Goal: Complete application form

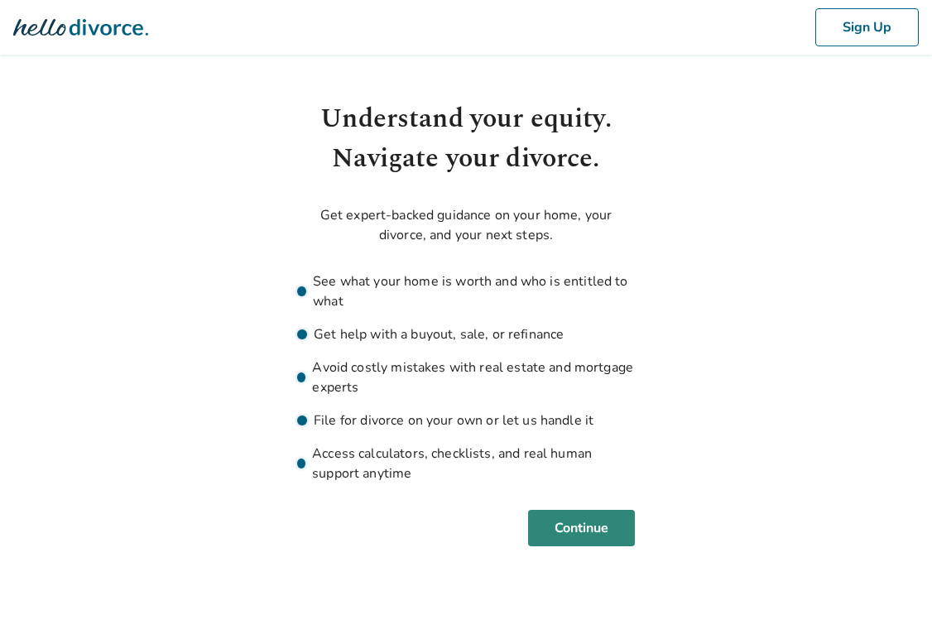
click at [600, 532] on button "Continue" at bounding box center [581, 528] width 107 height 36
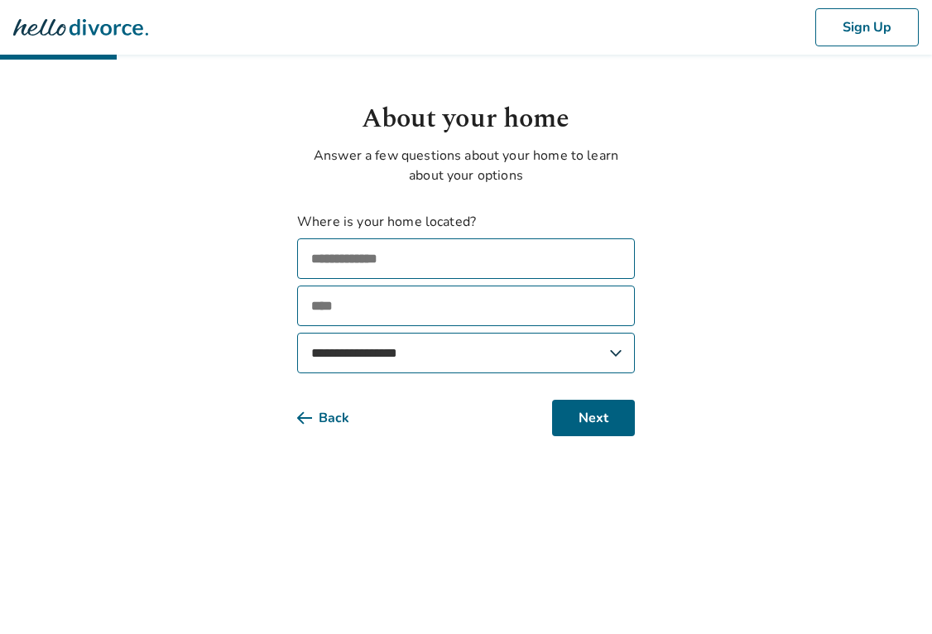
click at [392, 265] on input "text" at bounding box center [466, 258] width 338 height 41
type input "**********"
click at [376, 306] on input "text" at bounding box center [466, 306] width 338 height 41
type input "********"
select select "**"
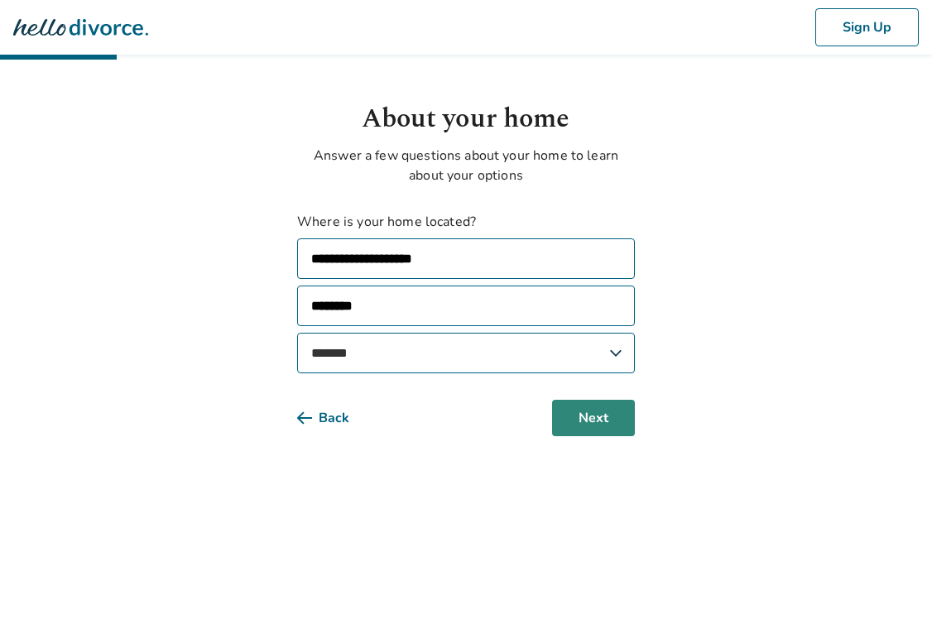
click at [594, 421] on button "Next" at bounding box center [593, 418] width 83 height 36
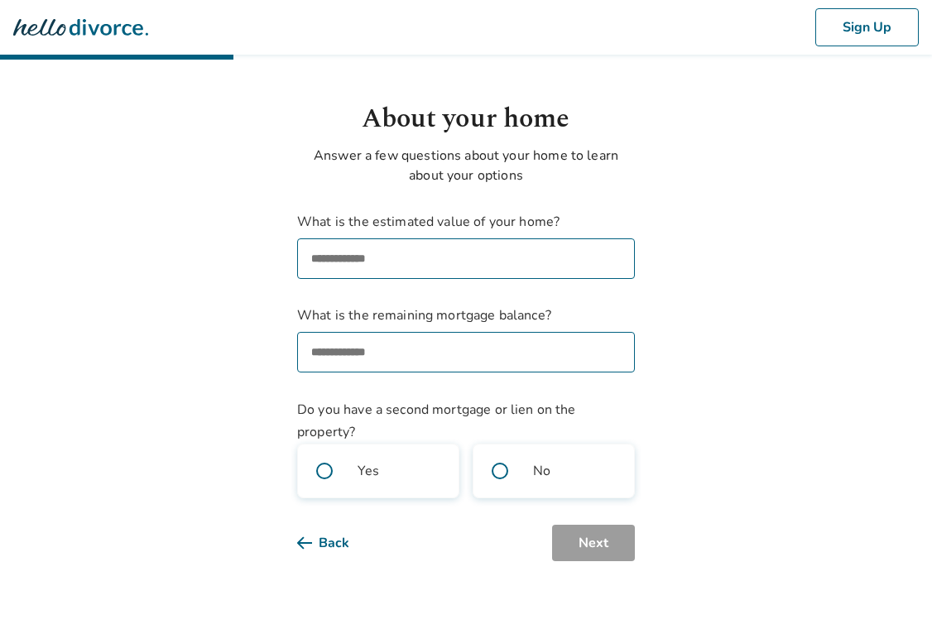
click at [427, 274] on input "What is the estimated value of your home?" at bounding box center [466, 258] width 338 height 41
type input "**********"
click at [393, 357] on input "What is the remaining mortgage balance?" at bounding box center [466, 352] width 338 height 41
type input "********"
click at [507, 479] on span at bounding box center [500, 471] width 53 height 53
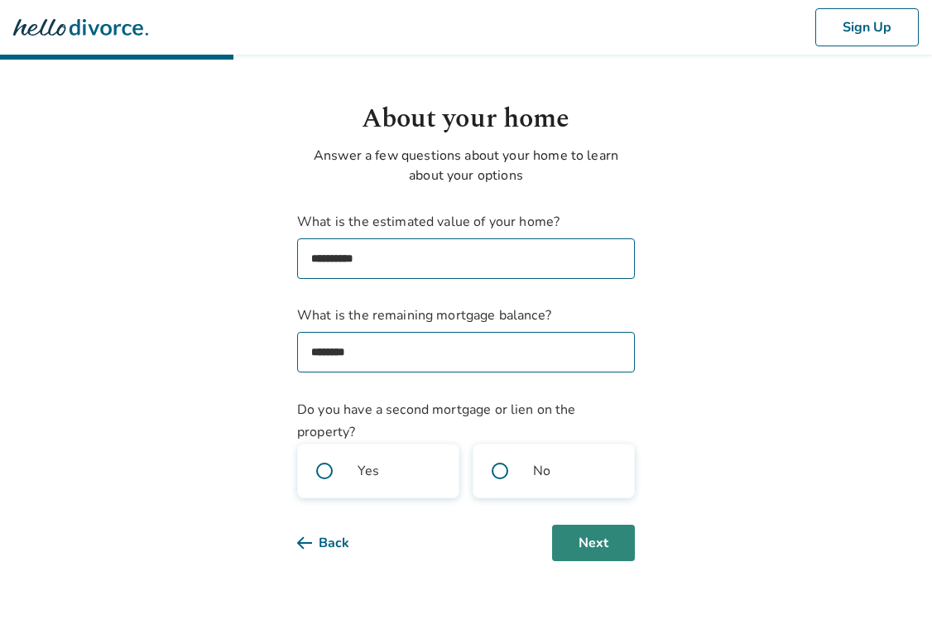
click at [580, 544] on button "Next" at bounding box center [593, 543] width 83 height 36
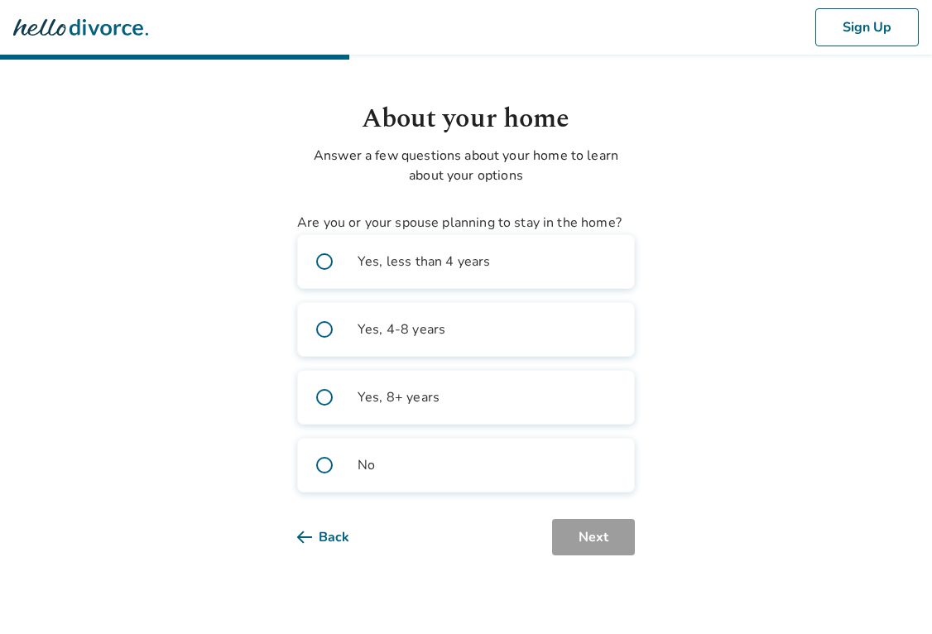
click at [319, 400] on span at bounding box center [324, 397] width 53 height 53
click at [585, 548] on button "Next" at bounding box center [593, 537] width 83 height 36
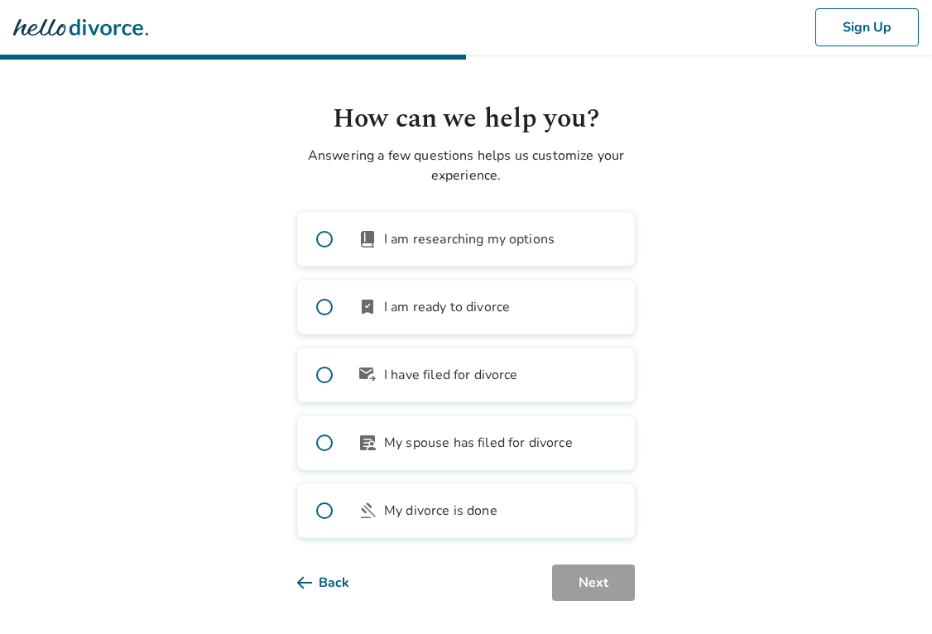
click at [324, 238] on span at bounding box center [324, 239] width 53 height 53
click at [327, 302] on span at bounding box center [324, 307] width 53 height 53
click at [577, 581] on button "Next" at bounding box center [593, 583] width 83 height 36
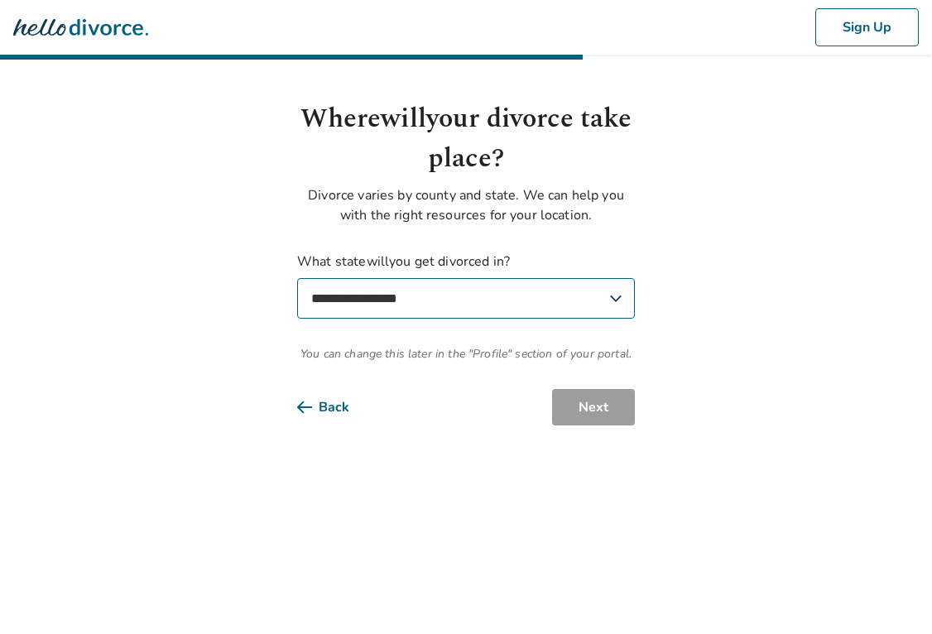
select select "**"
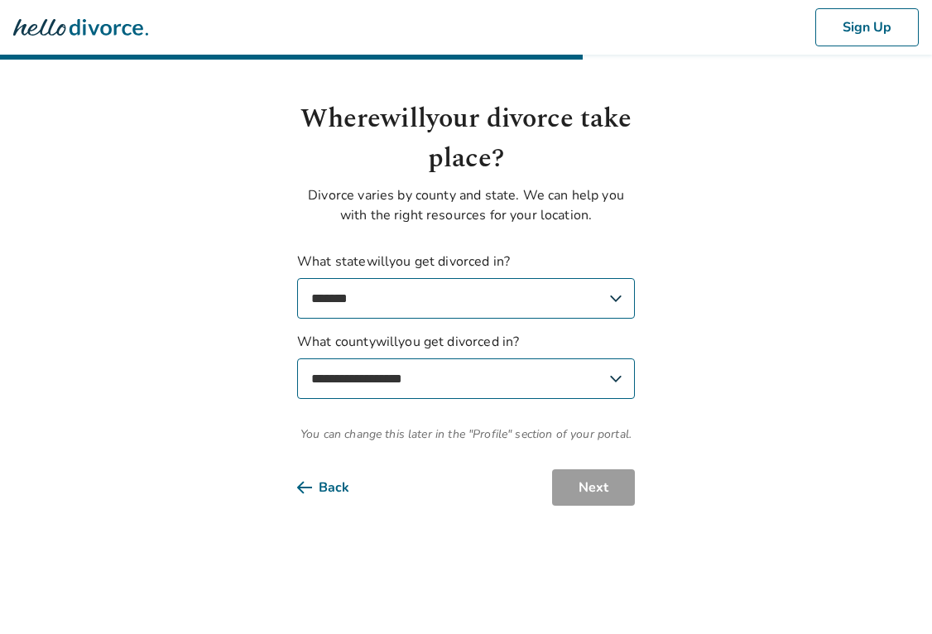
select select "**********"
click at [591, 494] on button "Next" at bounding box center [593, 487] width 83 height 36
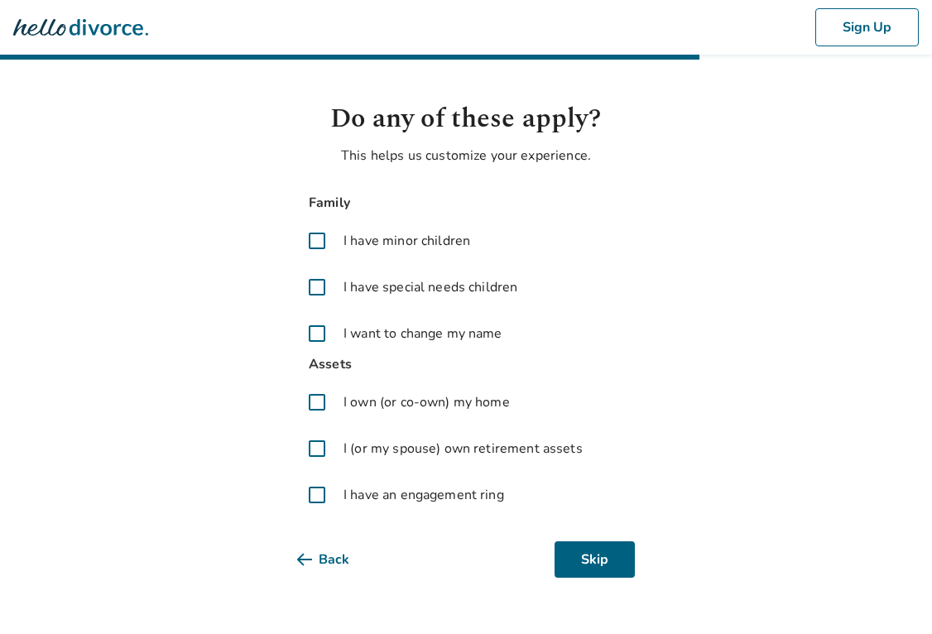
click at [315, 404] on span at bounding box center [317, 402] width 40 height 40
click at [316, 448] on span at bounding box center [317, 449] width 40 height 40
click at [615, 555] on button "Next" at bounding box center [593, 559] width 83 height 36
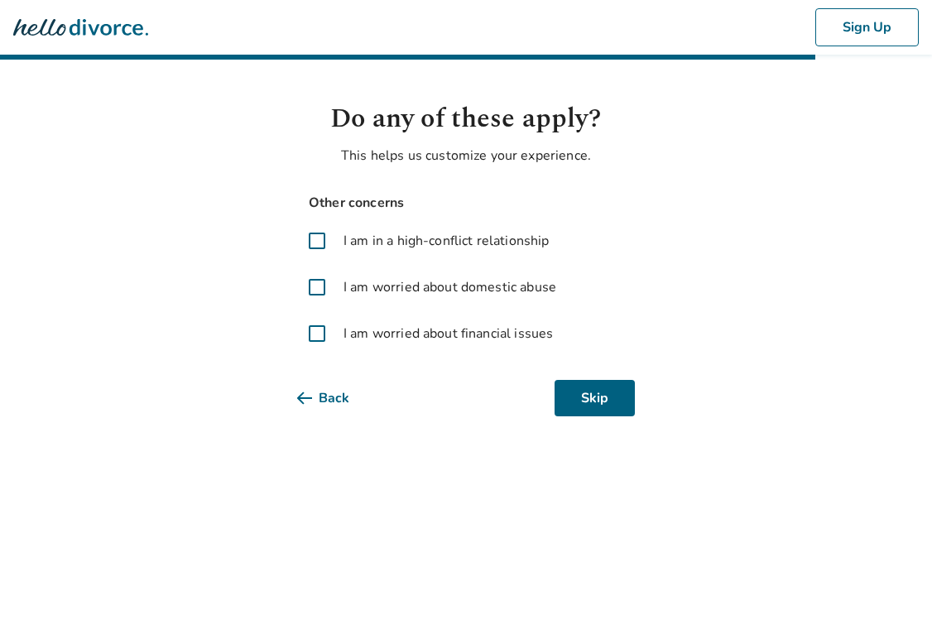
click at [321, 334] on span at bounding box center [317, 334] width 40 height 40
click at [320, 243] on span at bounding box center [317, 241] width 40 height 40
click at [587, 402] on button "Next" at bounding box center [593, 398] width 83 height 36
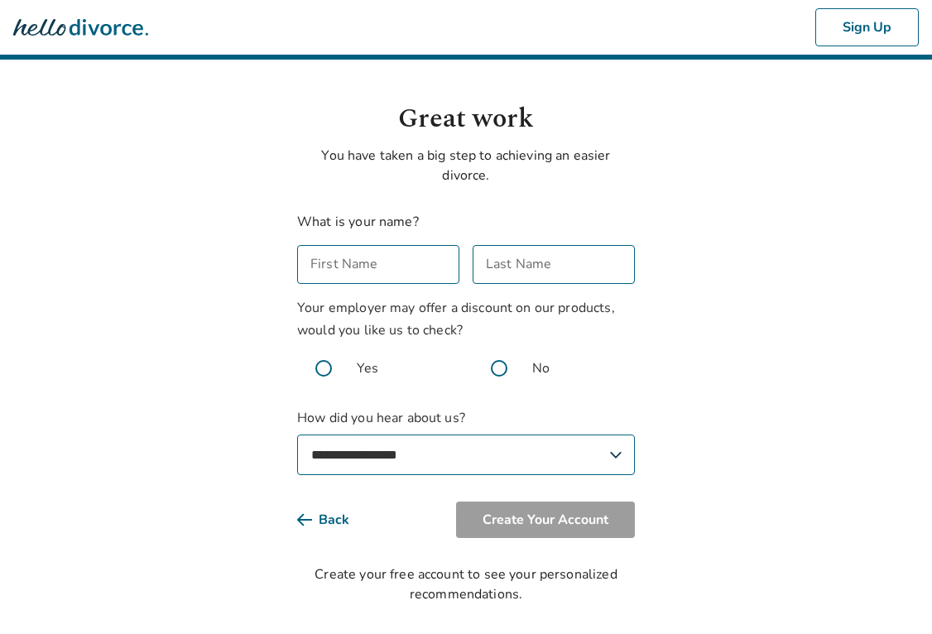
click at [373, 256] on div "First Name First Name" at bounding box center [378, 264] width 162 height 39
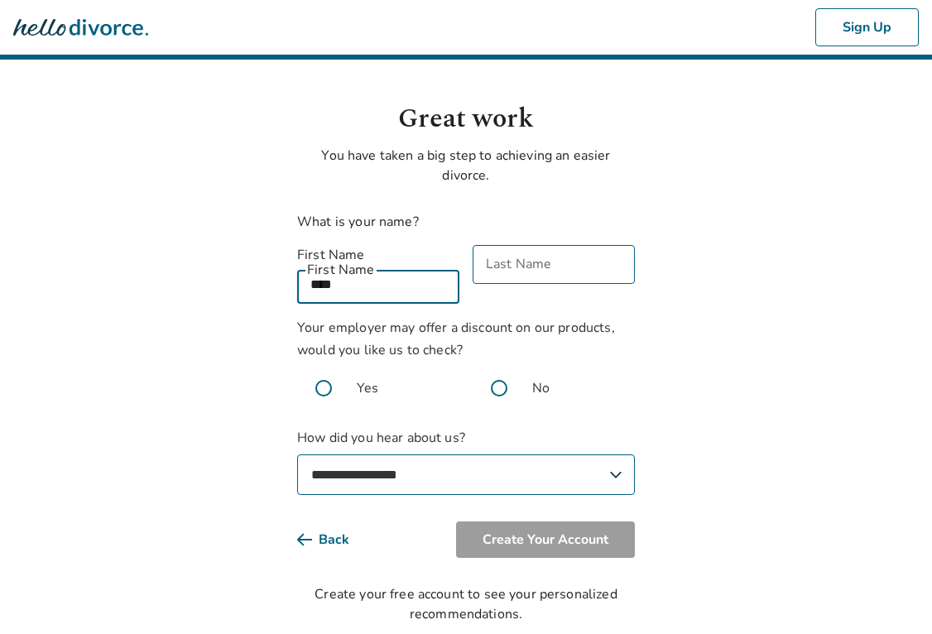
type input "****"
click at [474, 254] on input "Last Name" at bounding box center [554, 264] width 162 height 39
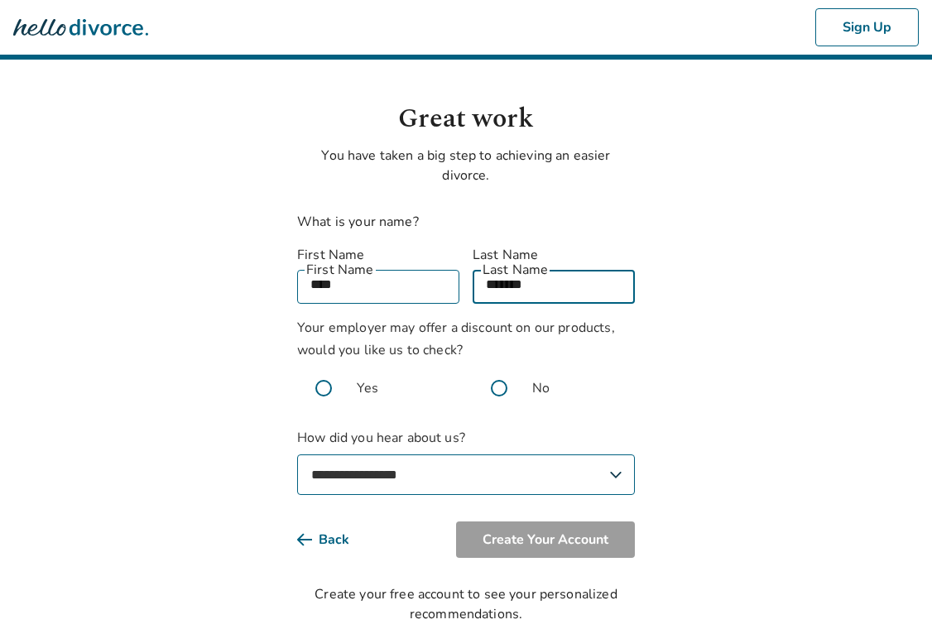
type input "*******"
click at [502, 369] on span at bounding box center [499, 388] width 53 height 53
select select "**********"
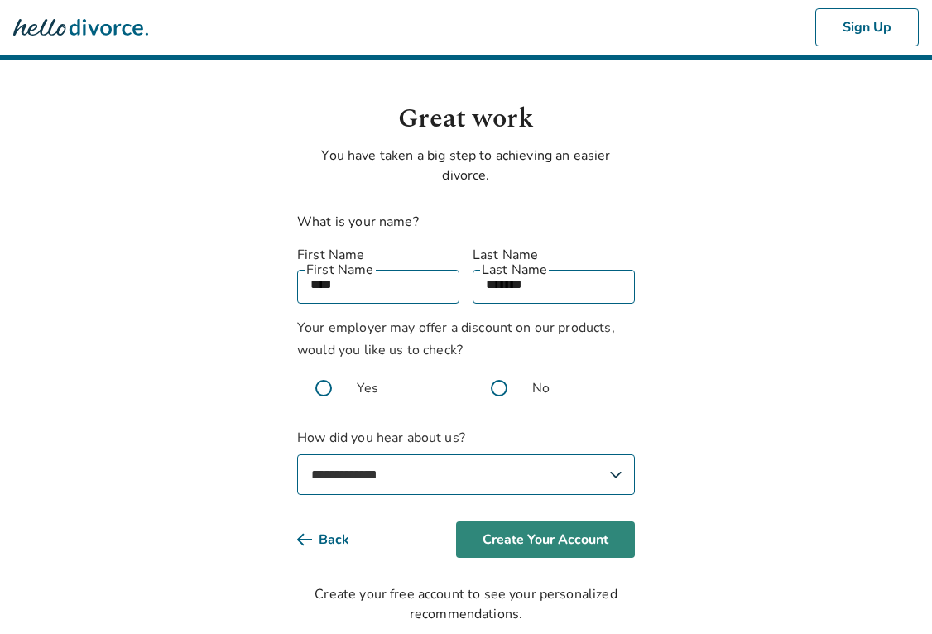
click at [511, 523] on button "Create Your Account" at bounding box center [545, 540] width 179 height 36
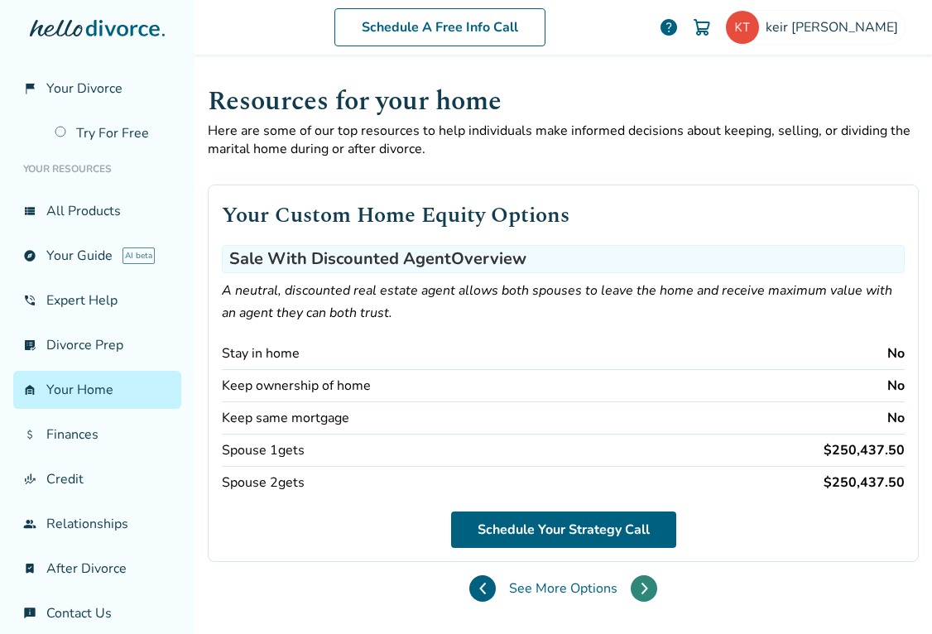
click at [631, 587] on button at bounding box center [644, 588] width 26 height 26
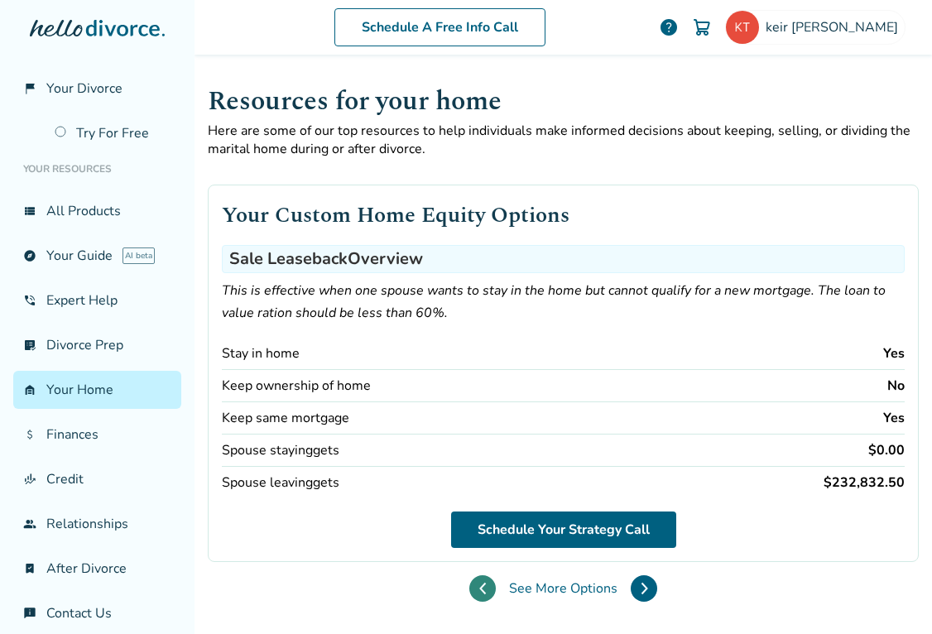
click at [469, 596] on button at bounding box center [482, 588] width 26 height 26
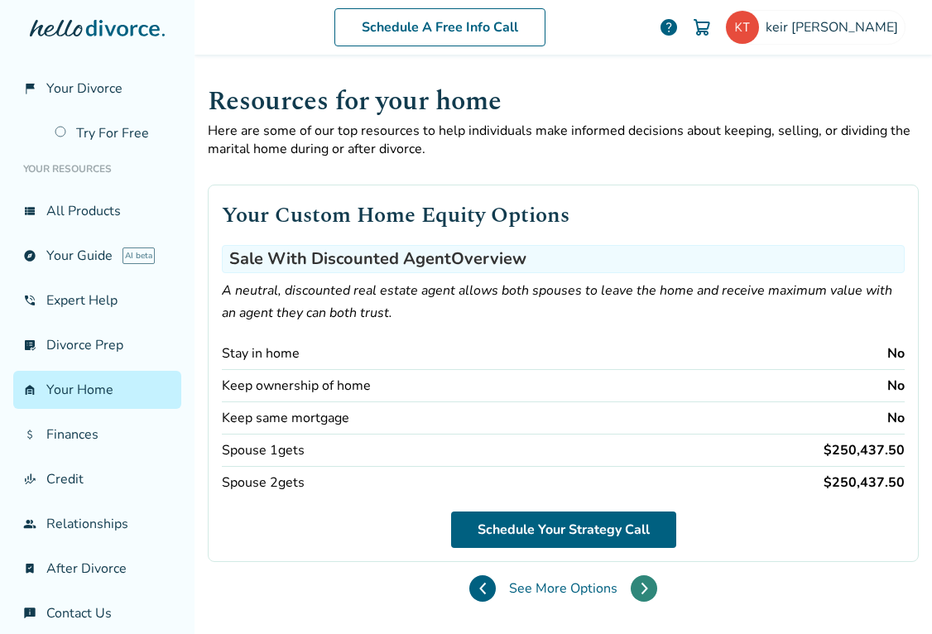
click at [631, 595] on button at bounding box center [644, 588] width 26 height 26
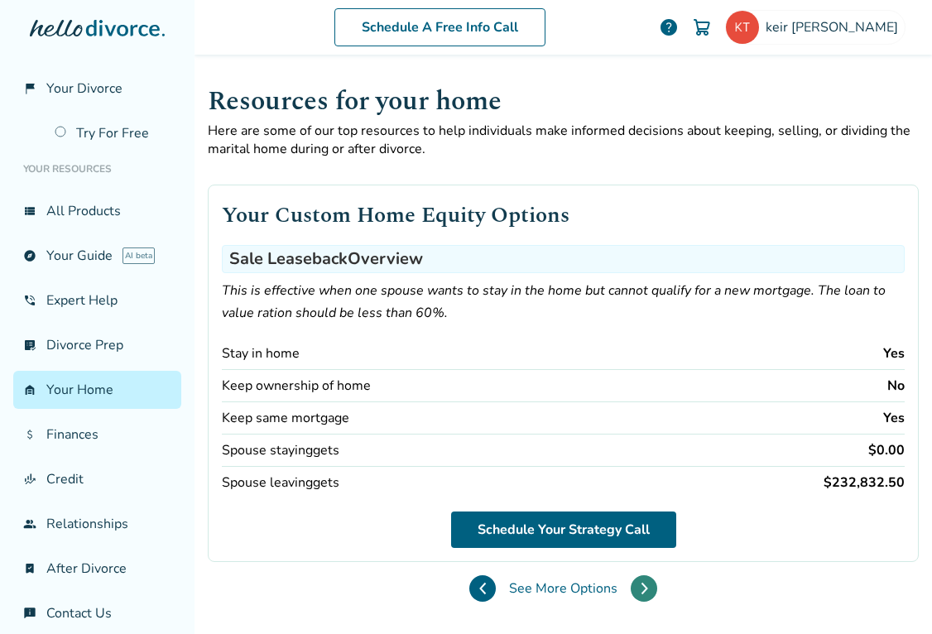
click at [631, 595] on button at bounding box center [644, 588] width 26 height 26
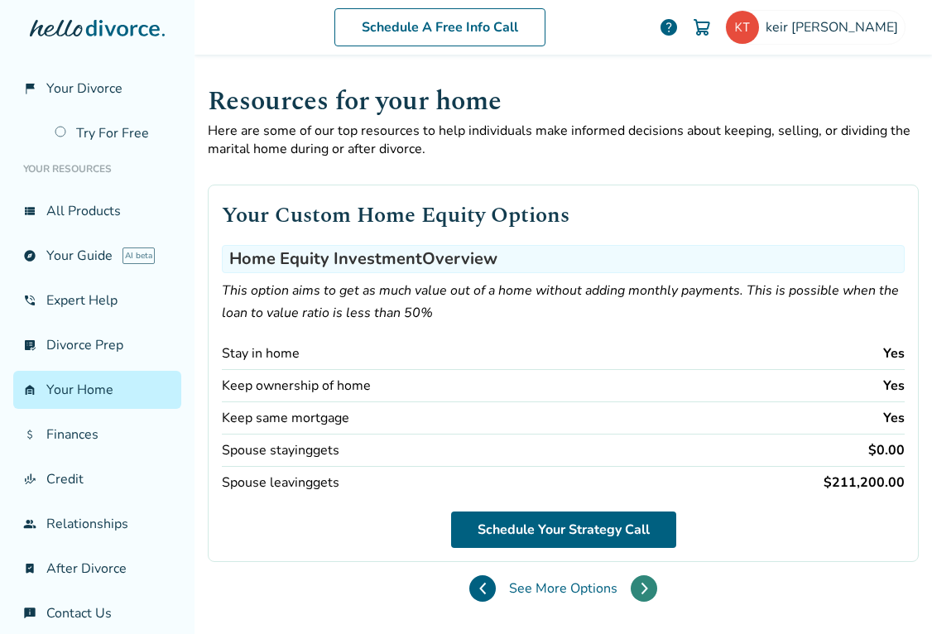
click at [631, 595] on button at bounding box center [644, 588] width 26 height 26
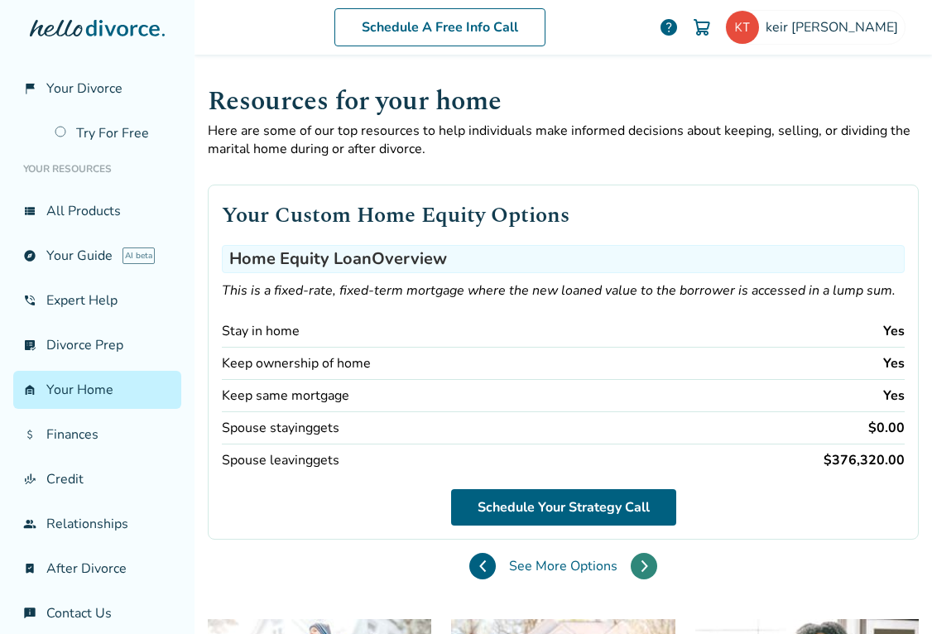
click at [631, 561] on button at bounding box center [644, 566] width 26 height 26
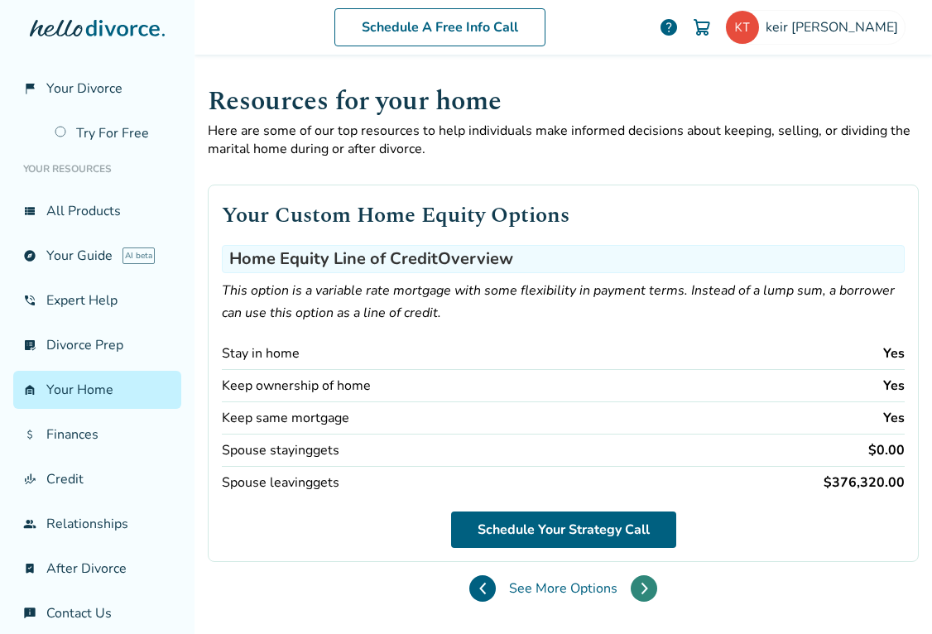
click at [631, 584] on button at bounding box center [644, 588] width 26 height 26
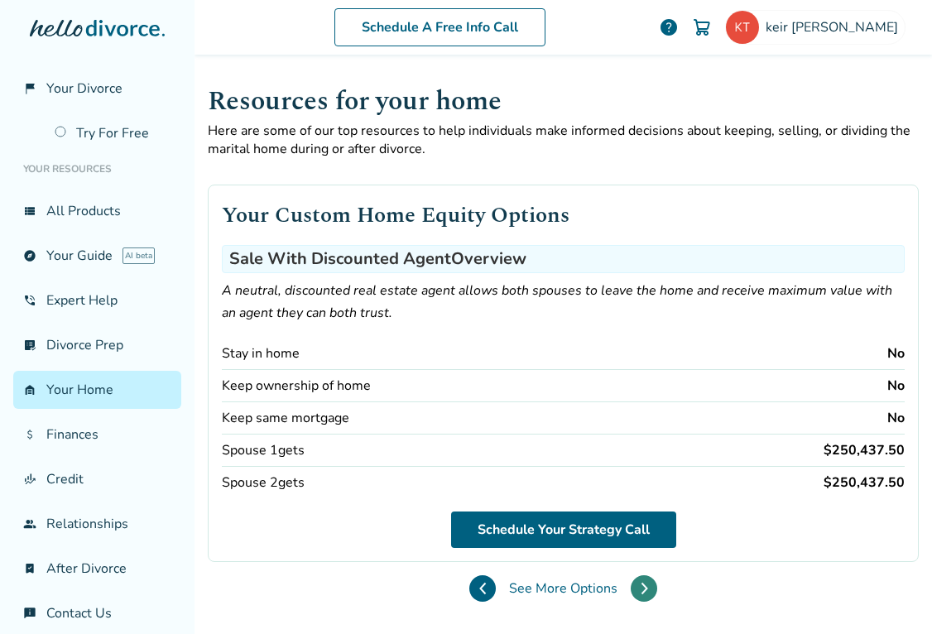
click at [631, 584] on button at bounding box center [644, 588] width 26 height 26
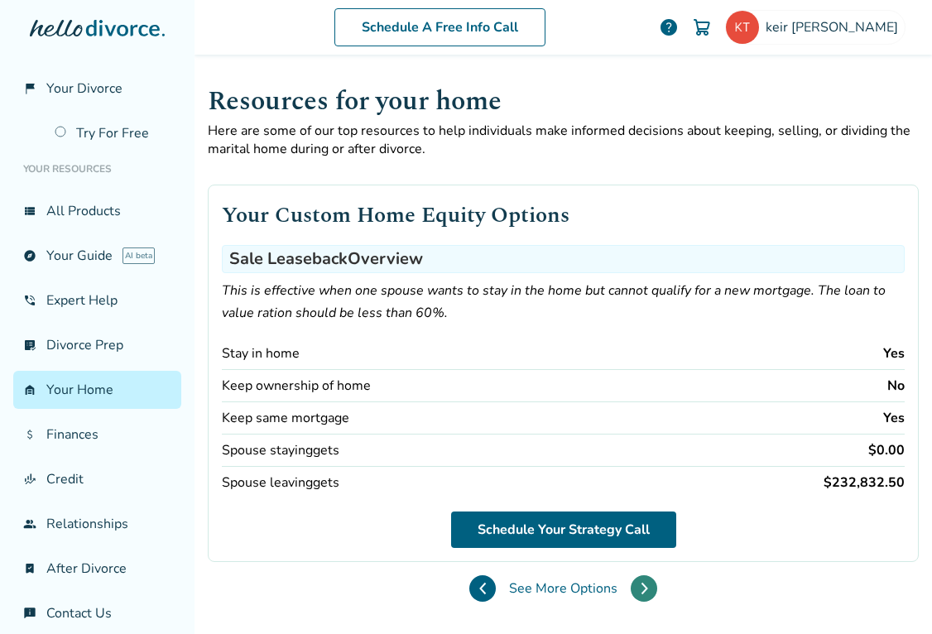
click at [631, 584] on button at bounding box center [644, 588] width 26 height 26
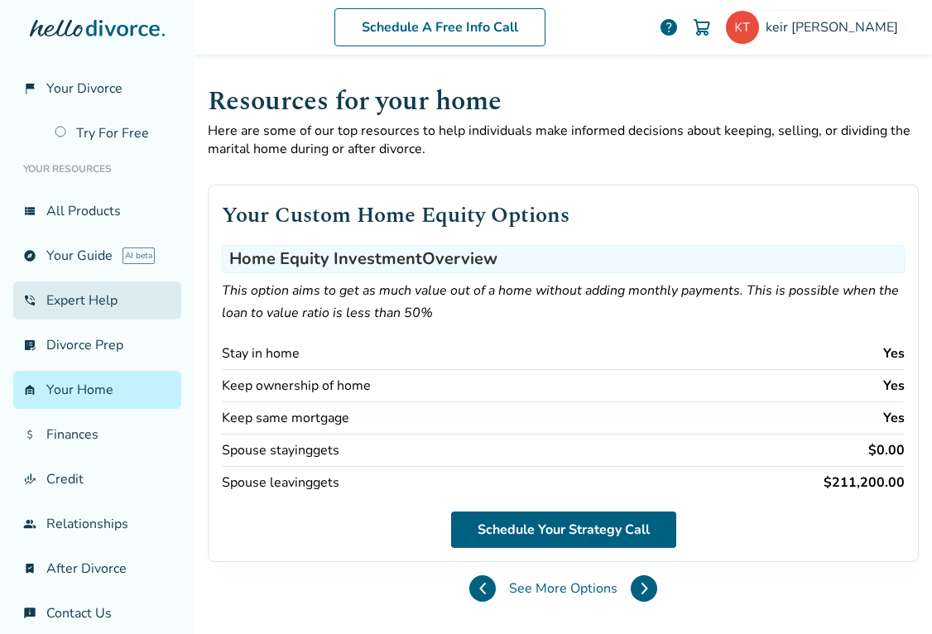
click at [113, 297] on link "phone_in_talk Expert Help" at bounding box center [97, 300] width 168 height 38
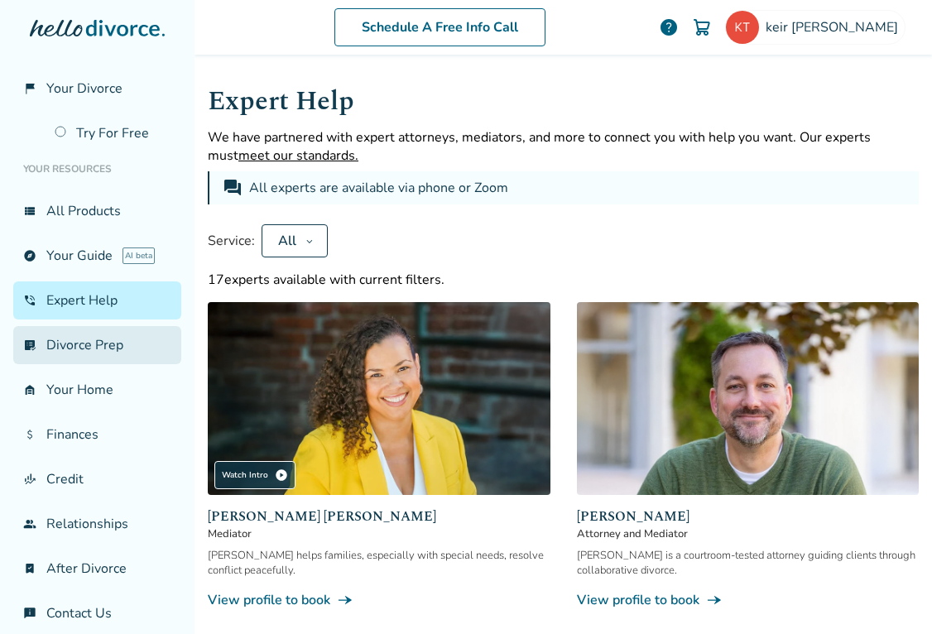
click at [85, 346] on link "list_alt_check Divorce Prep" at bounding box center [97, 345] width 168 height 38
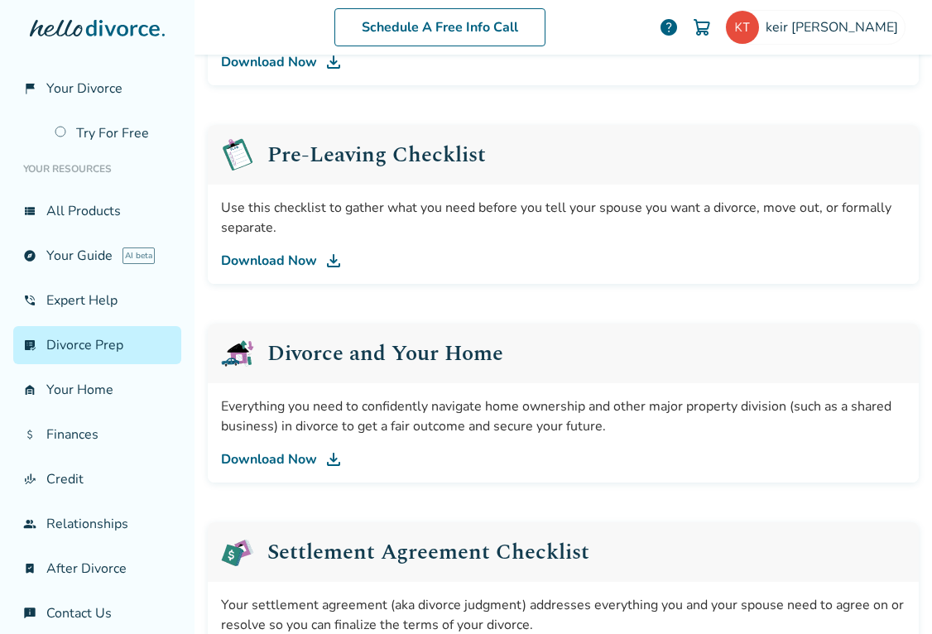
scroll to position [413, 0]
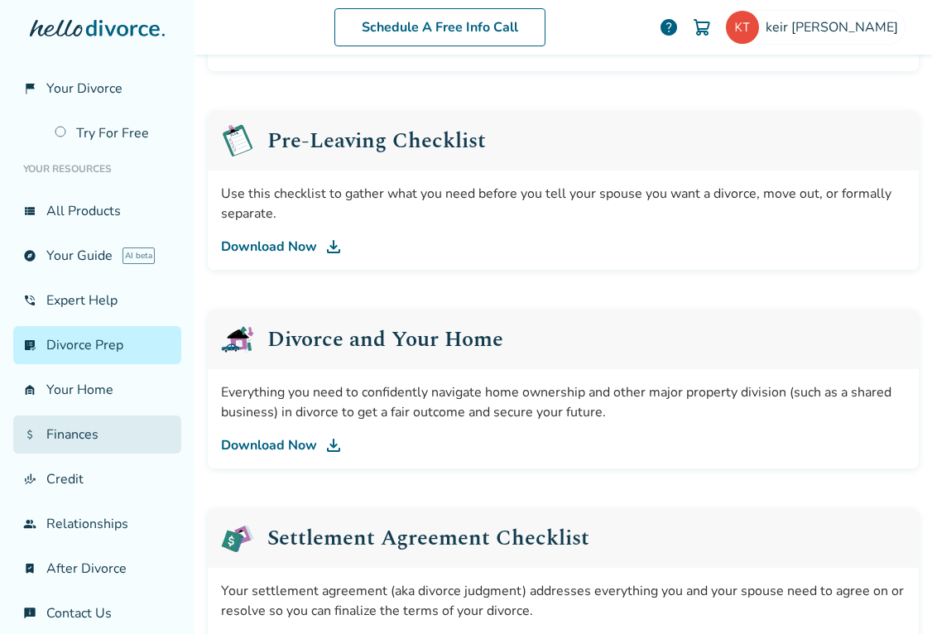
click at [99, 435] on link "attach_money Finances" at bounding box center [97, 435] width 168 height 38
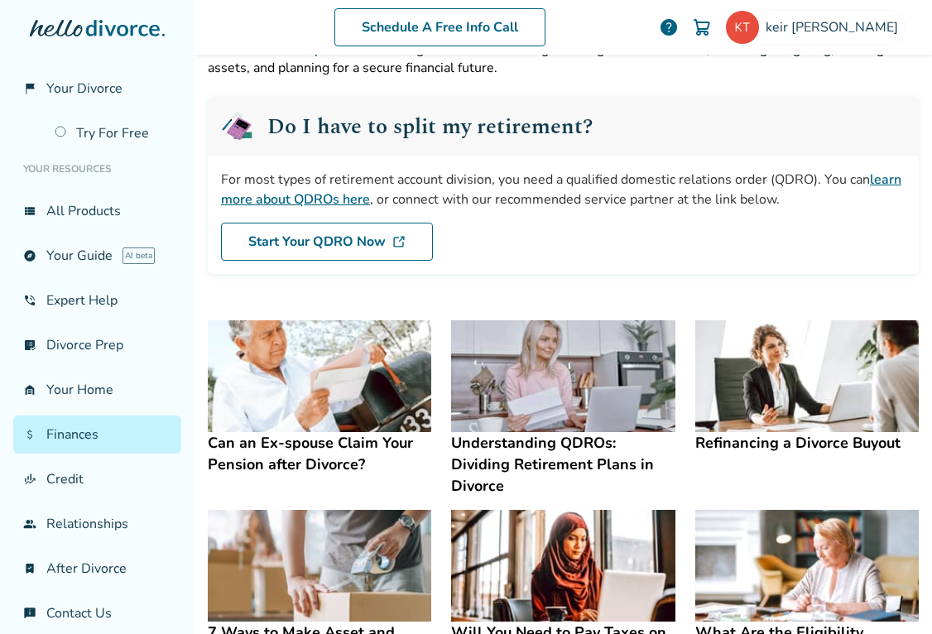
click at [306, 446] on h4 "Can an Ex-spouse Claim Your Pension after Divorce?" at bounding box center [320, 453] width 224 height 43
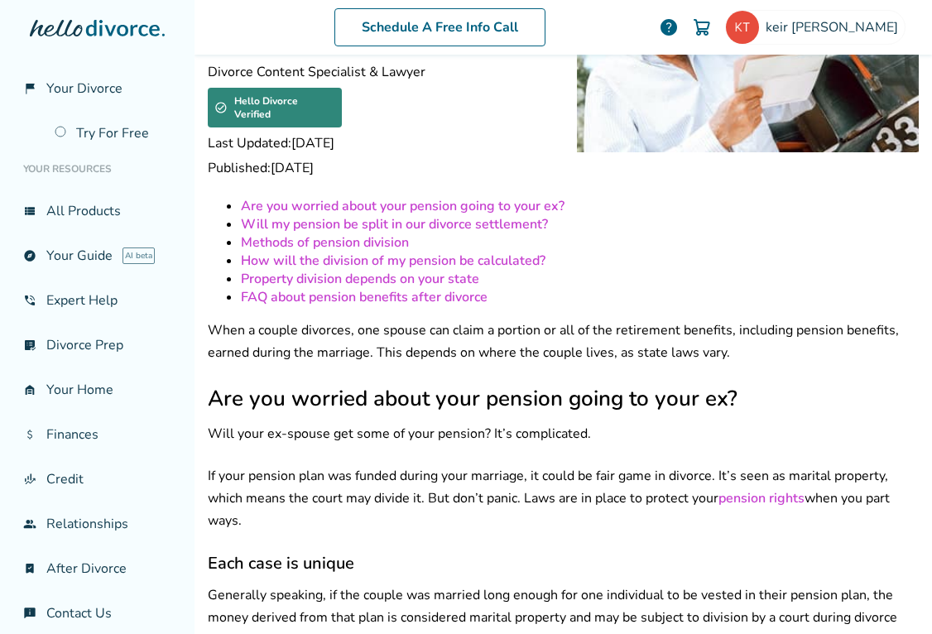
scroll to position [168, 0]
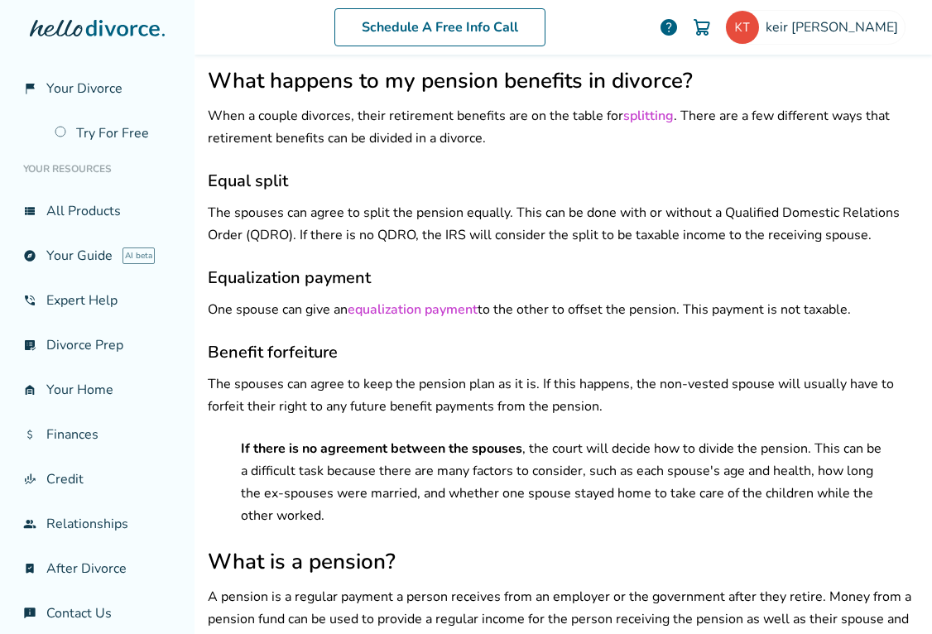
scroll to position [350, 0]
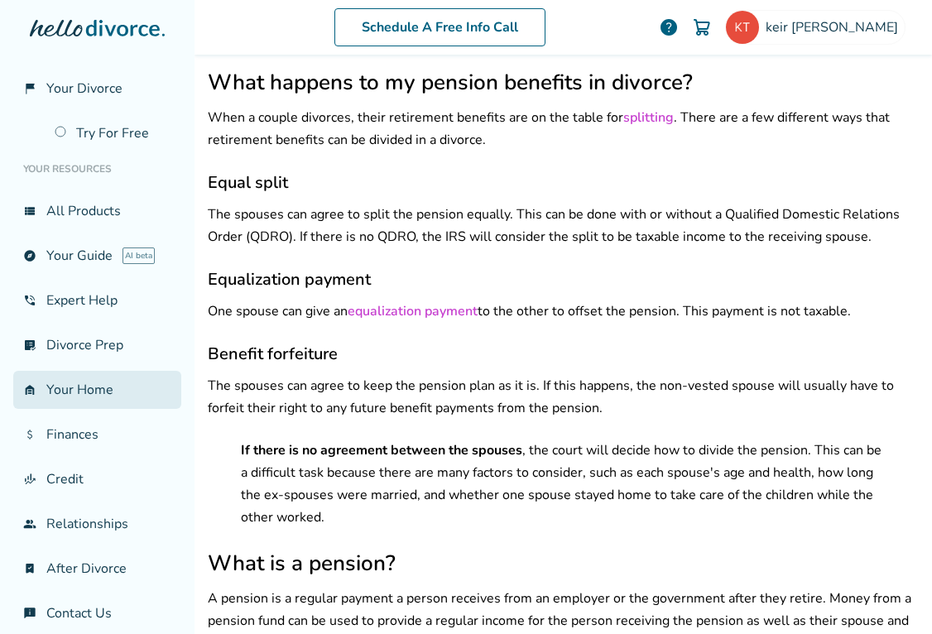
click at [65, 384] on link "garage_home Your Home" at bounding box center [97, 390] width 168 height 38
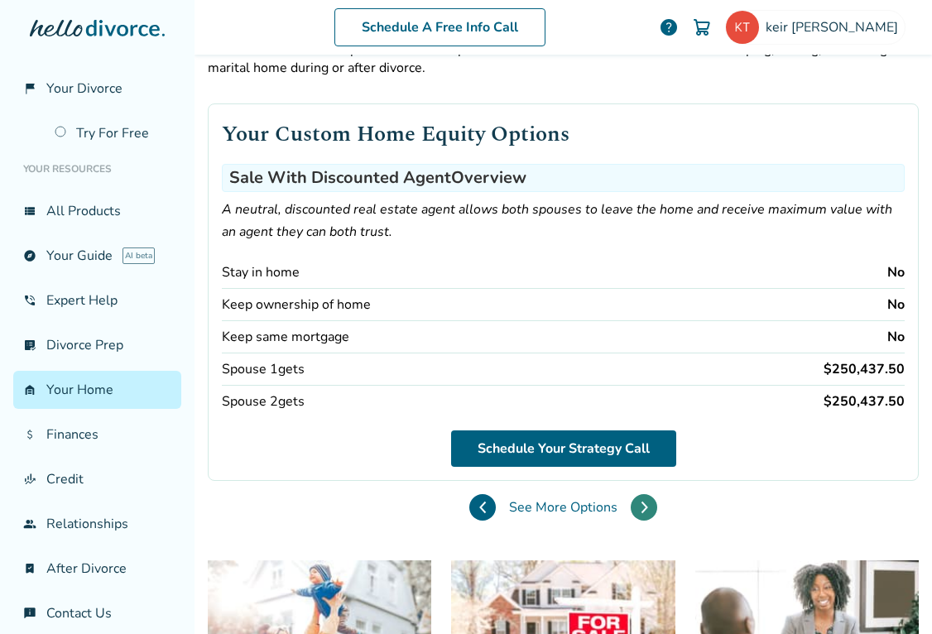
click at [631, 513] on button at bounding box center [644, 507] width 26 height 26
